Goal: Task Accomplishment & Management: Complete application form

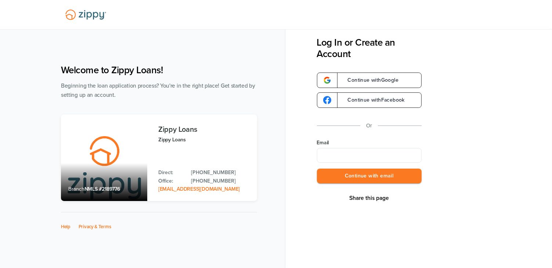
click at [406, 152] on input "Email" at bounding box center [369, 155] width 105 height 15
type input "**********"
click at [353, 172] on button "Continue with email" at bounding box center [369, 175] width 105 height 15
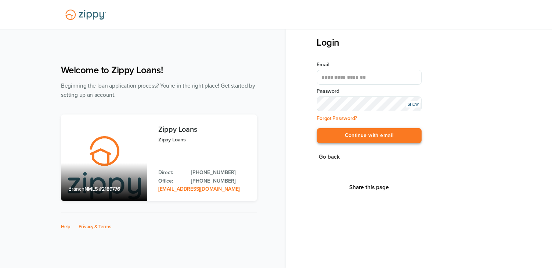
click at [374, 138] on button "Continue with email" at bounding box center [369, 135] width 105 height 15
